Goal: Obtain resource: Download file/media

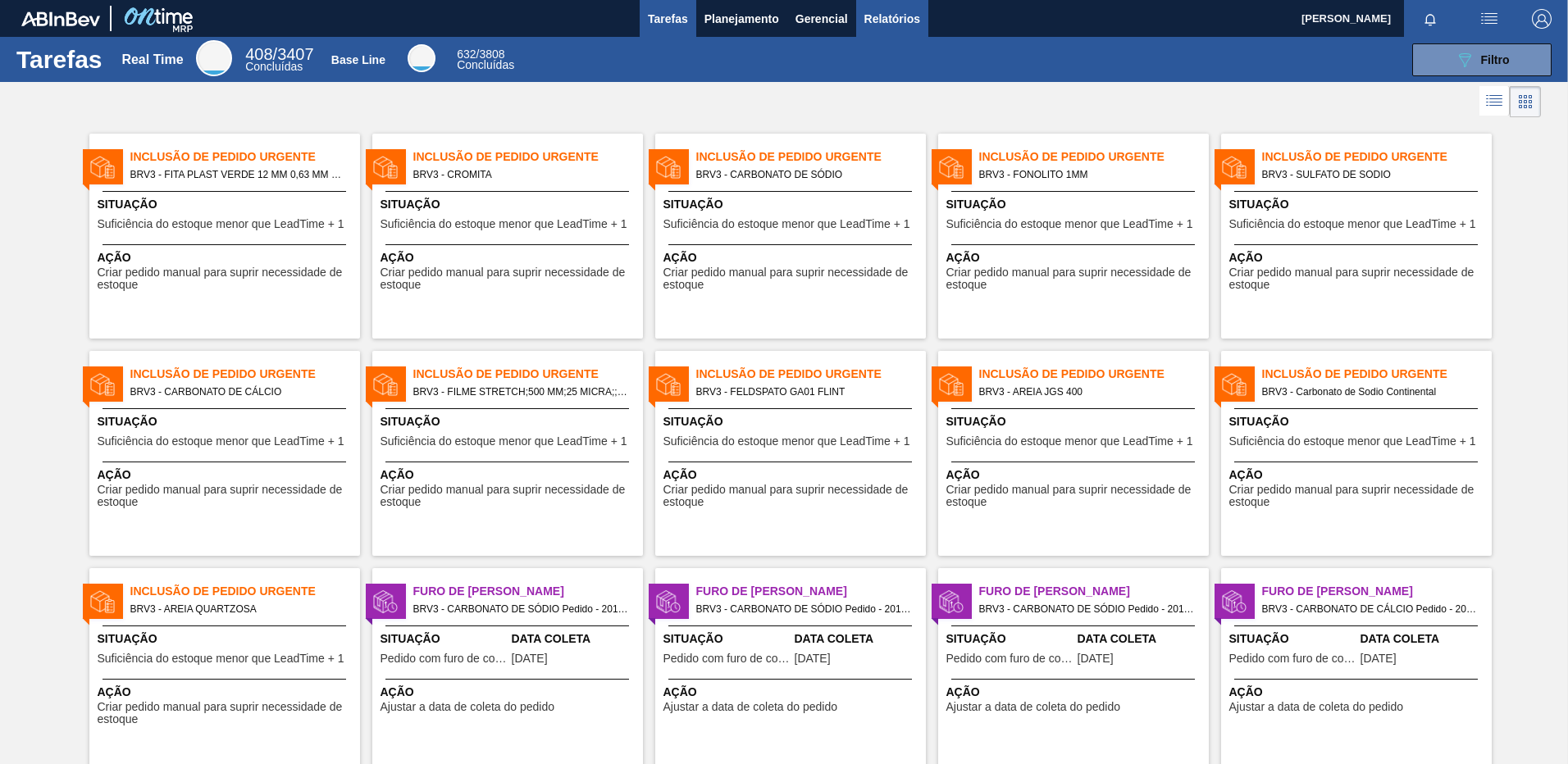
click at [892, 10] on span "Relatórios" at bounding box center [892, 18] width 56 height 20
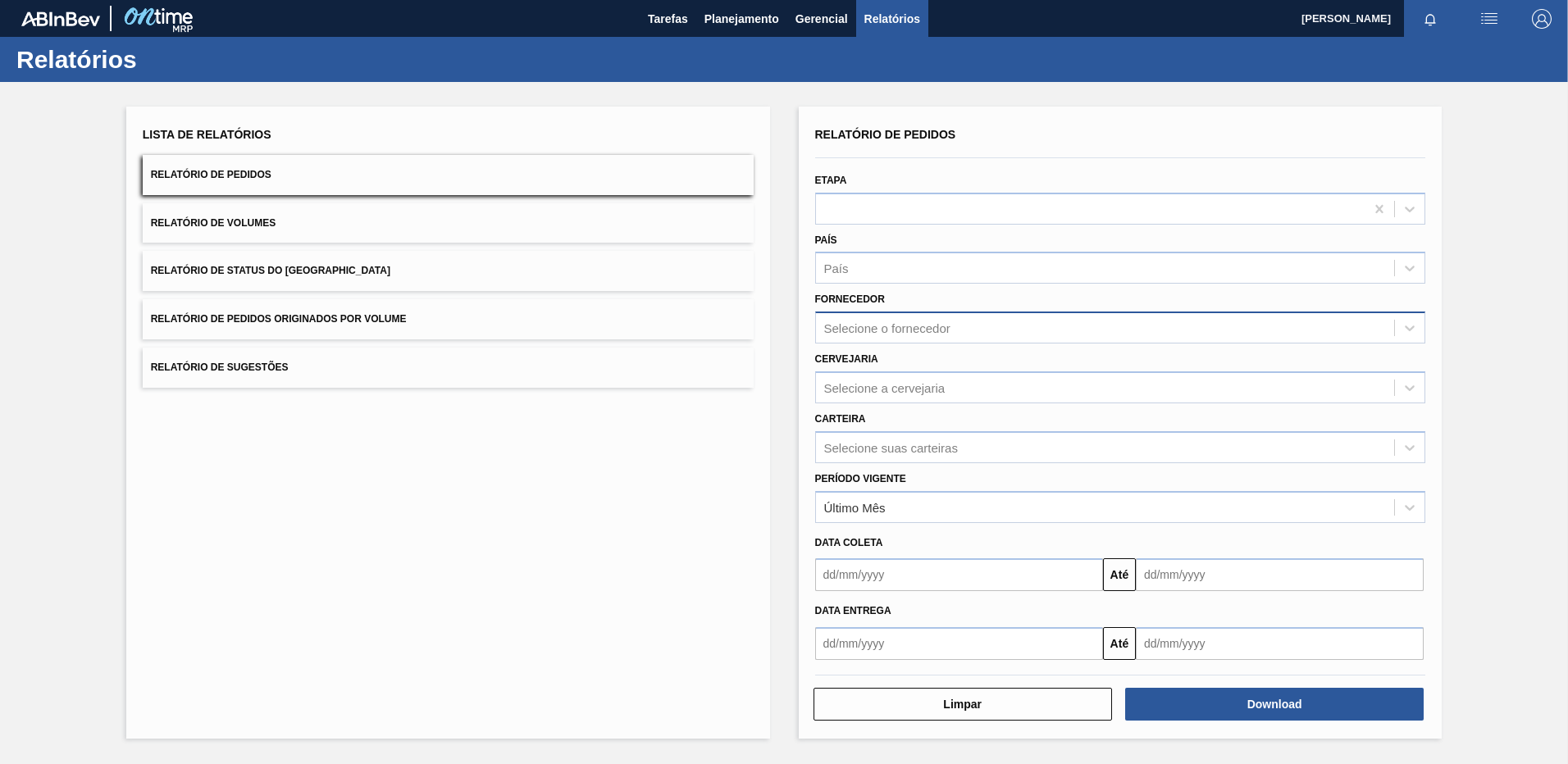
click at [907, 323] on div "Selecione o fornecedor" at bounding box center [887, 329] width 126 height 14
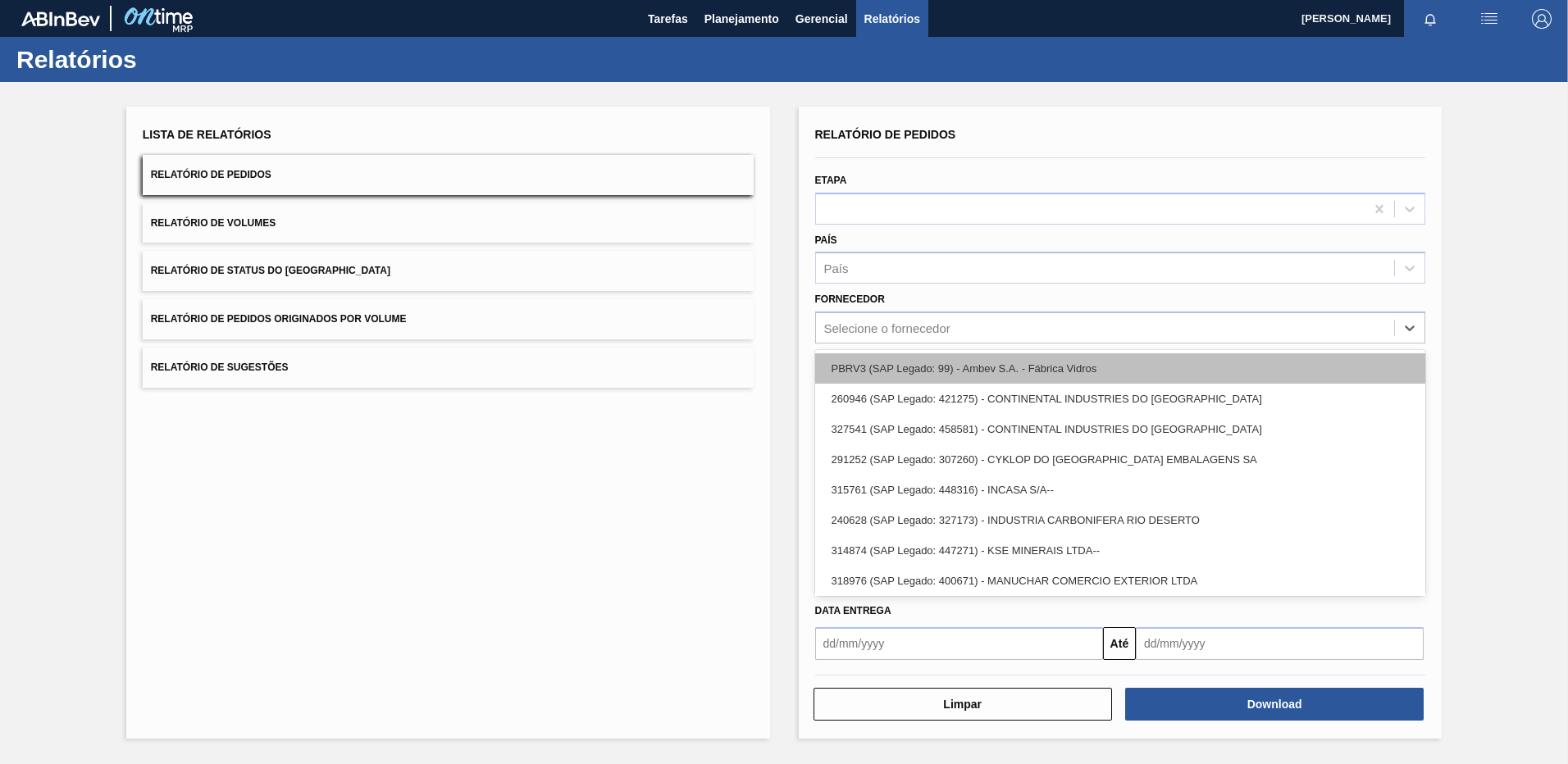
click at [863, 373] on div "PBRV3 (SAP Legado: 99) - Ambev S.A. - Fábrica Vidros" at bounding box center [1120, 368] width 611 height 31
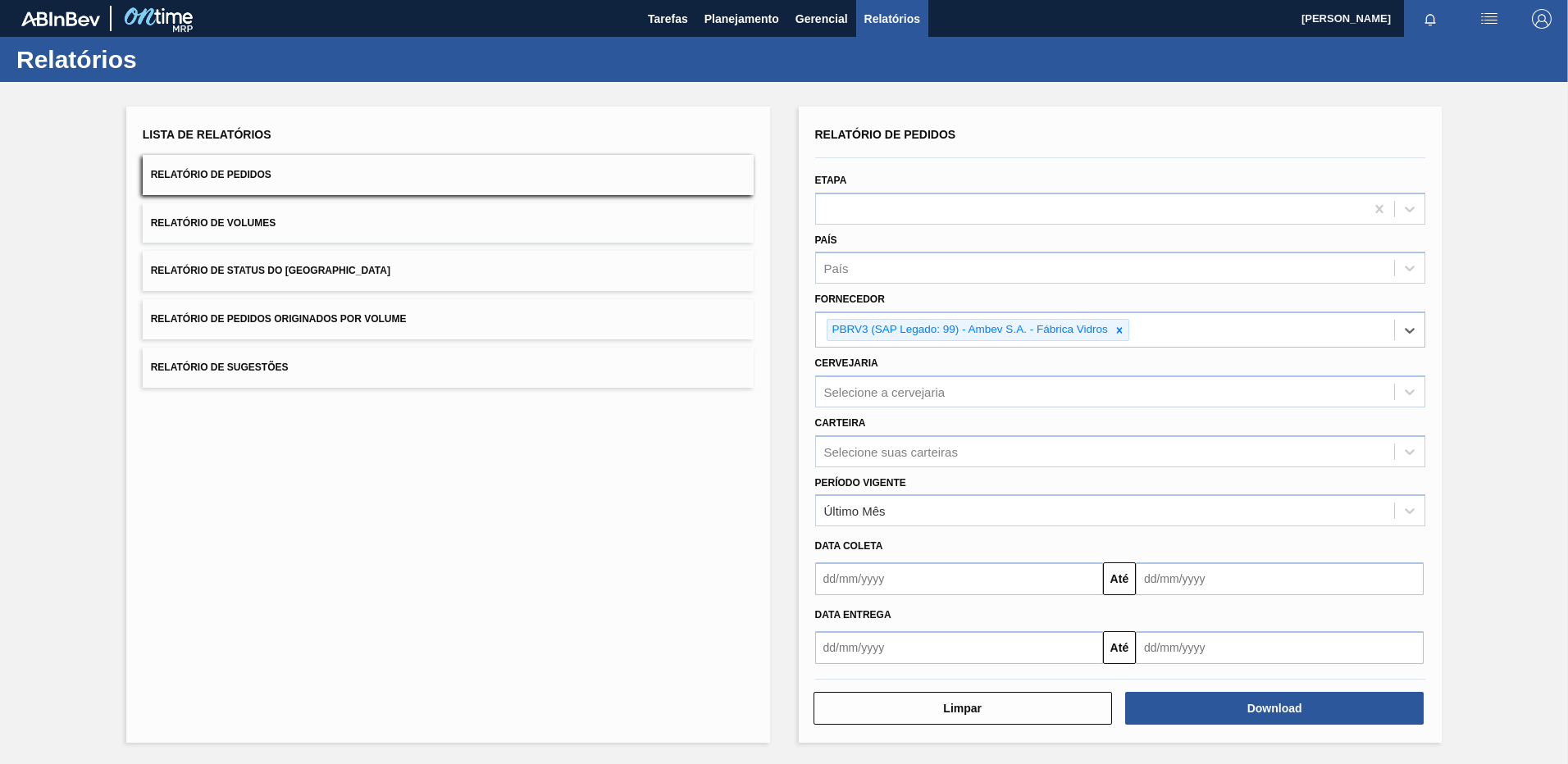
click at [1013, 584] on input "text" at bounding box center [958, 580] width 288 height 33
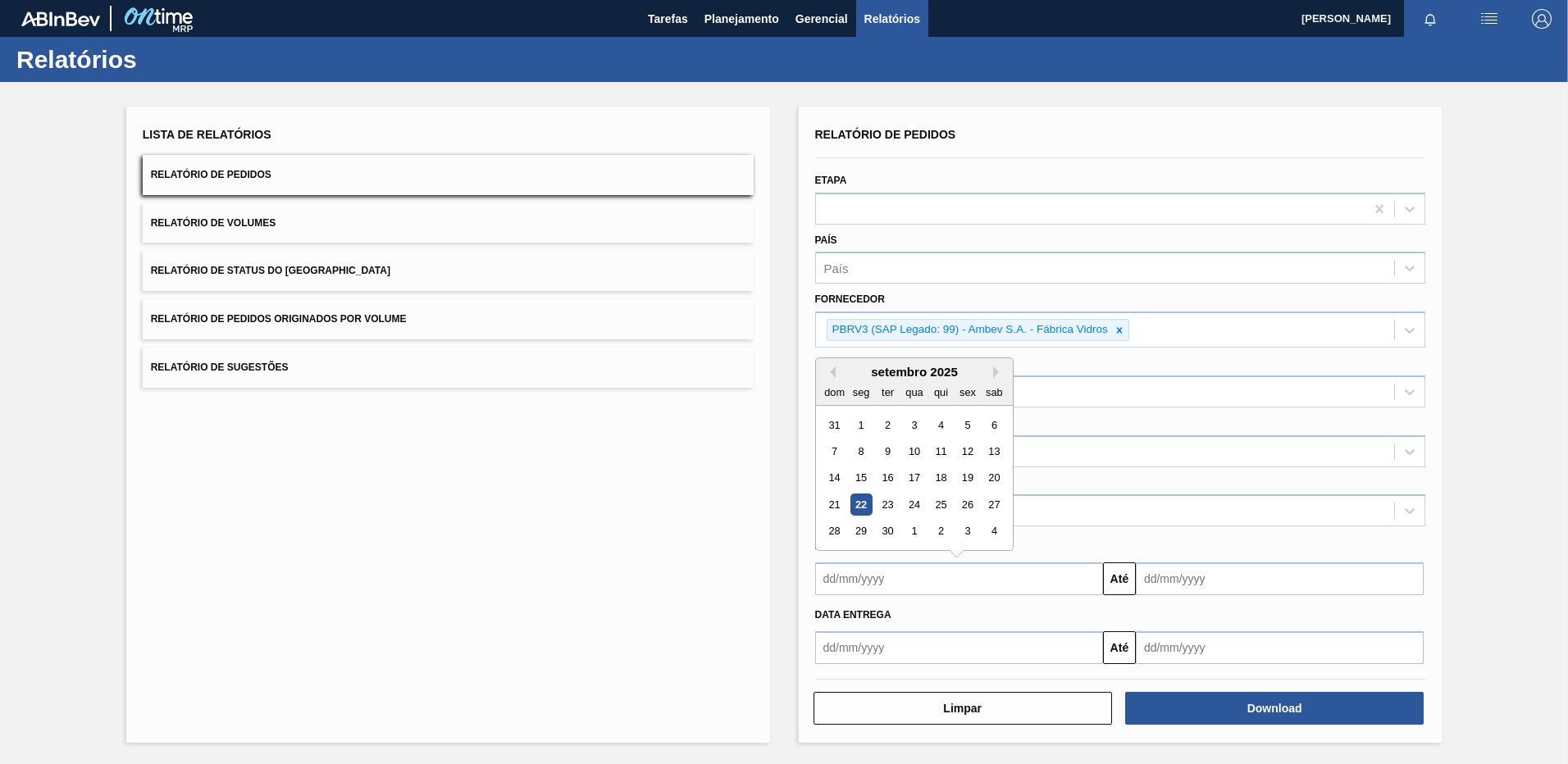
click at [868, 503] on div "22" at bounding box center [860, 504] width 22 height 22
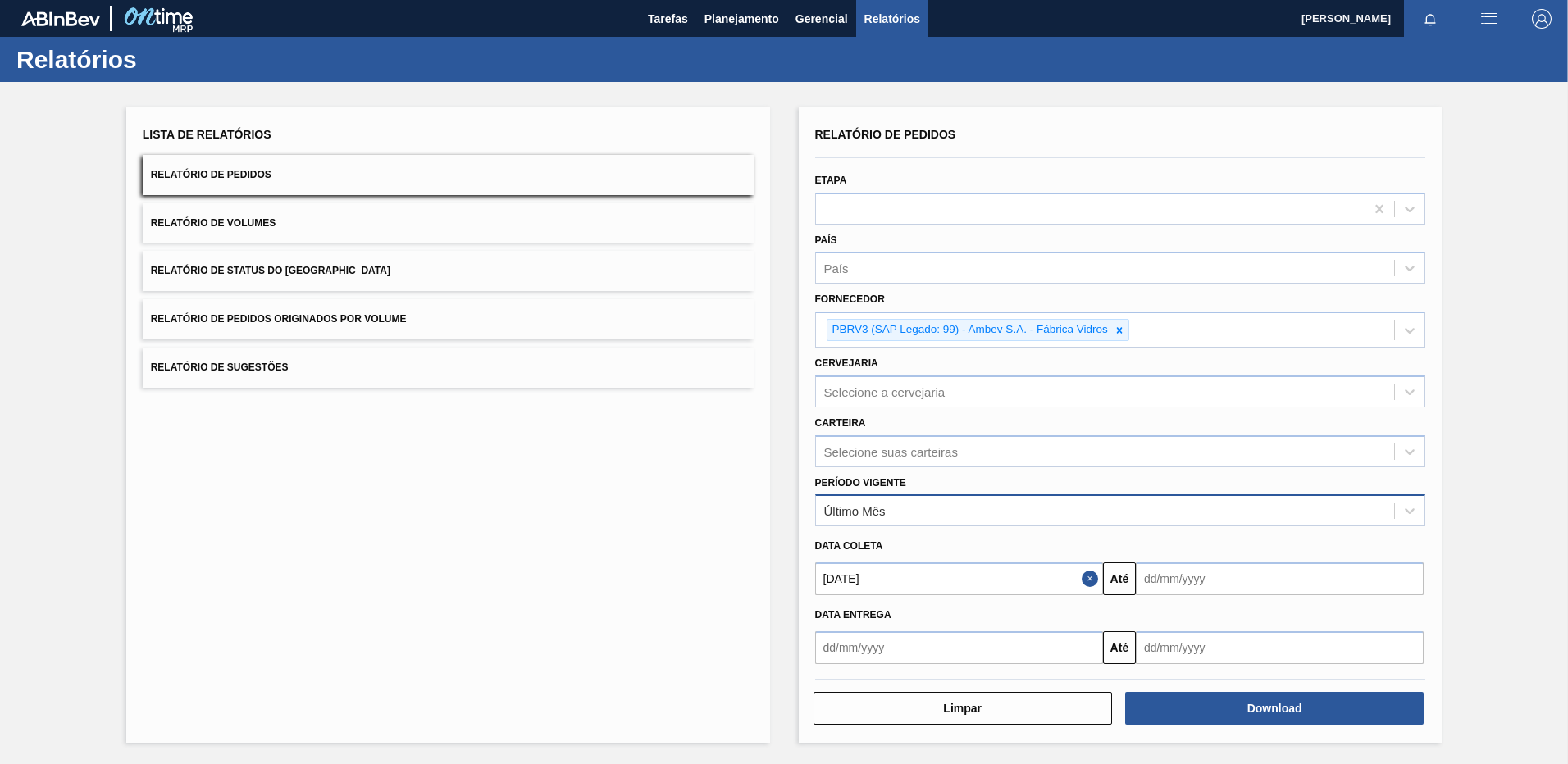
type input "[DATE]"
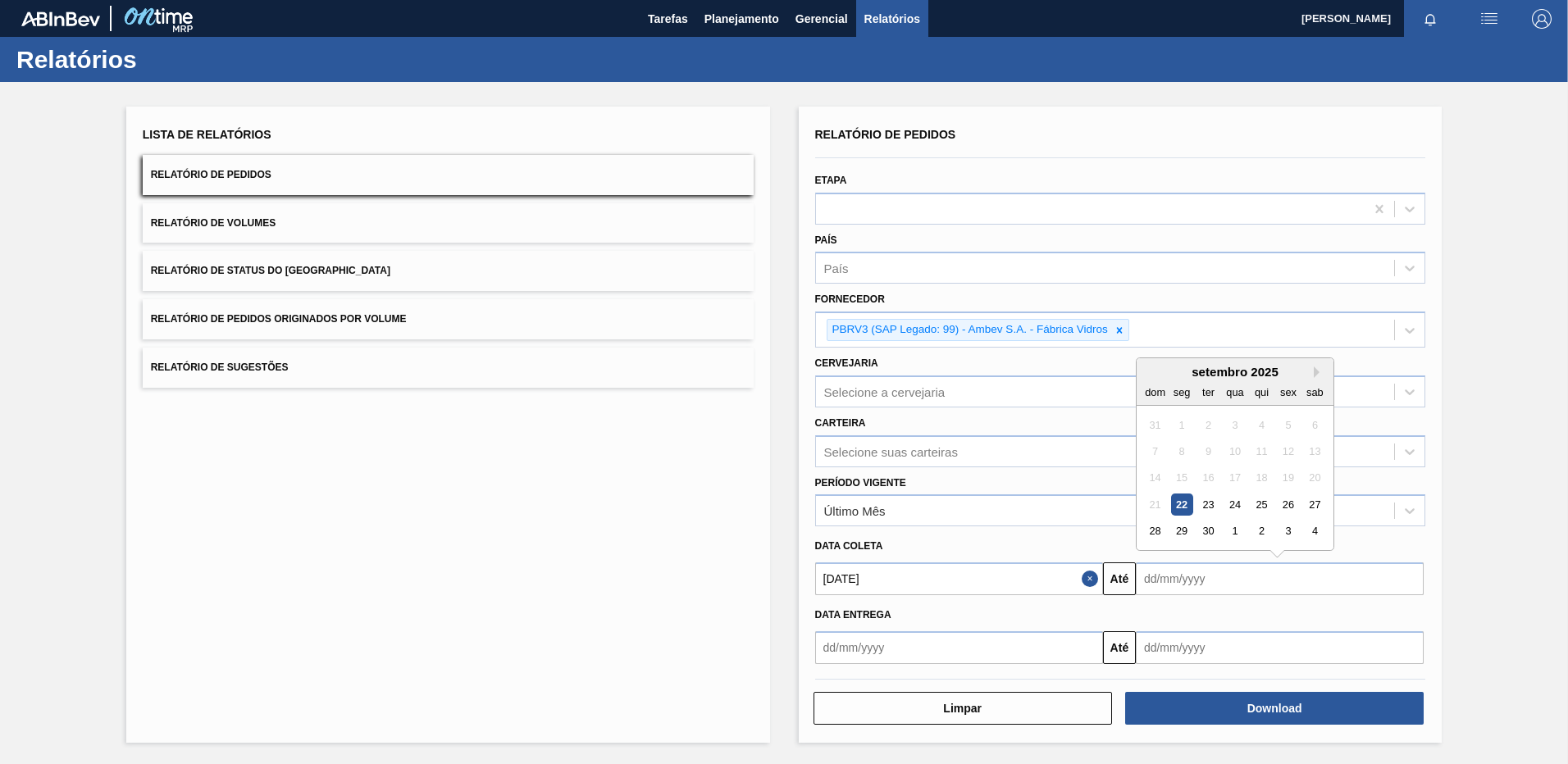
click at [1232, 576] on input "text" at bounding box center [1279, 580] width 288 height 33
click at [1324, 503] on div "27" at bounding box center [1315, 504] width 22 height 22
type input "[DATE]"
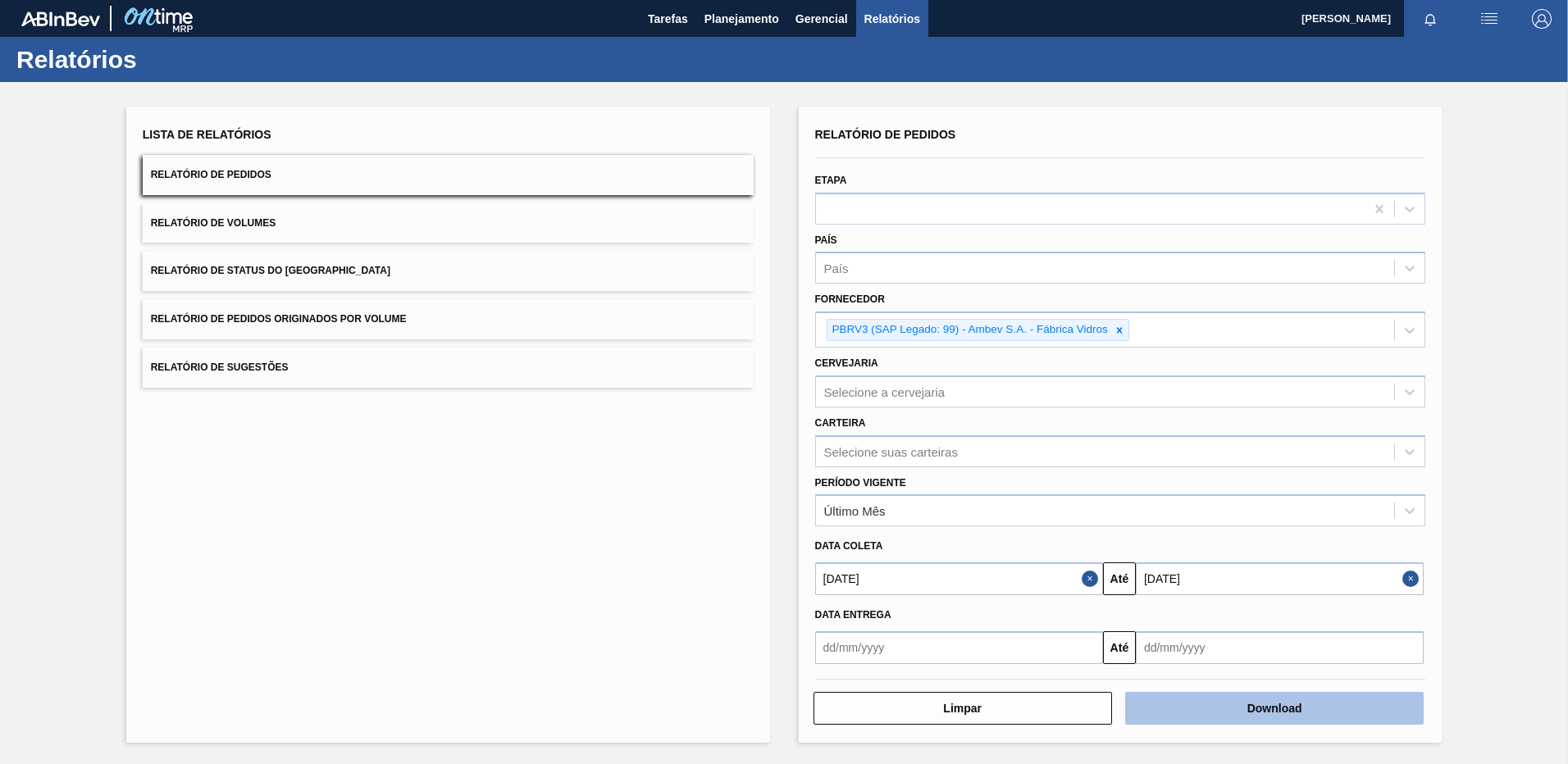
click at [1306, 712] on button "Download" at bounding box center [1273, 709] width 298 height 33
